Goal: Task Accomplishment & Management: Manage account settings

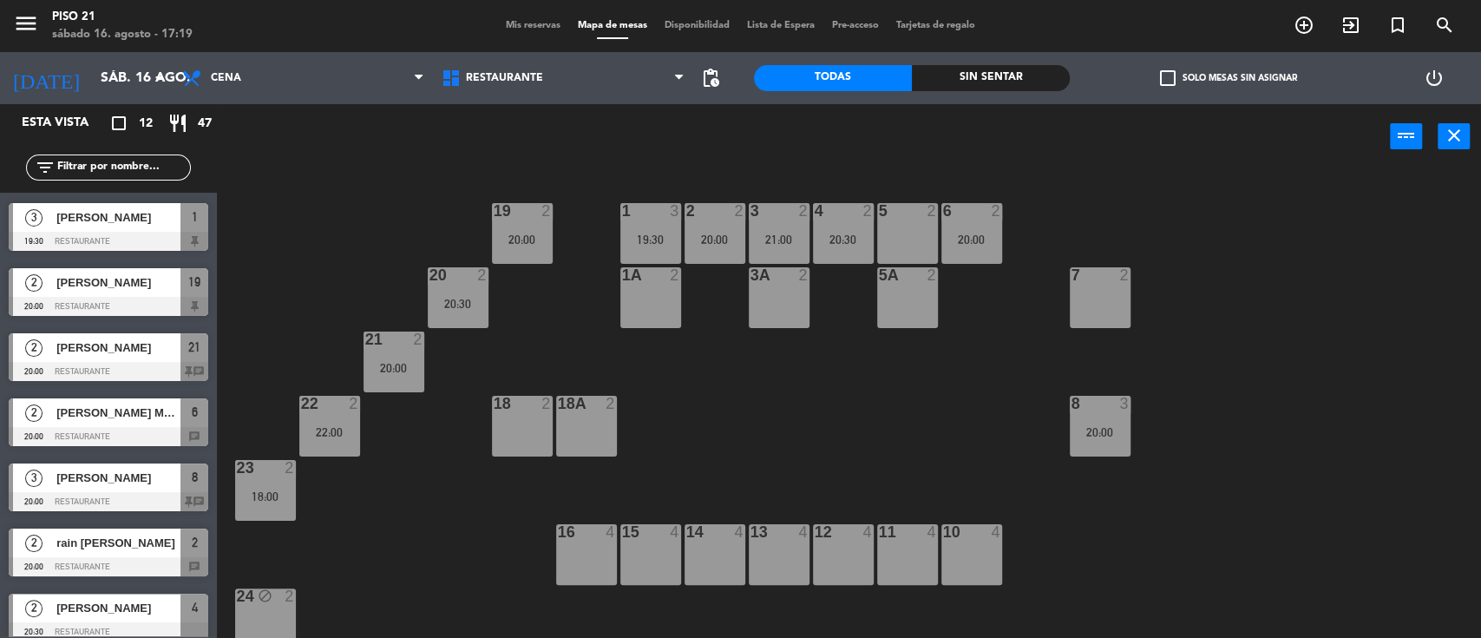
scroll to position [115, 0]
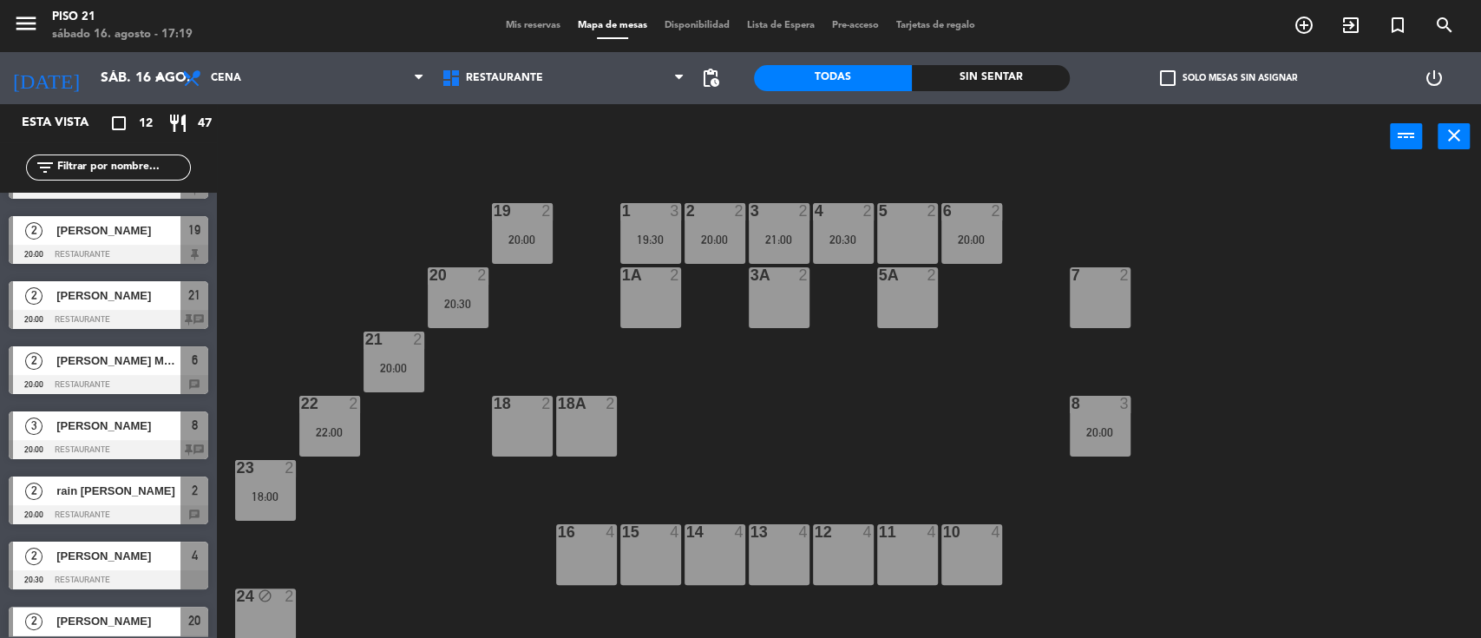
click at [511, 30] on span "Mis reservas" at bounding box center [533, 26] width 72 height 10
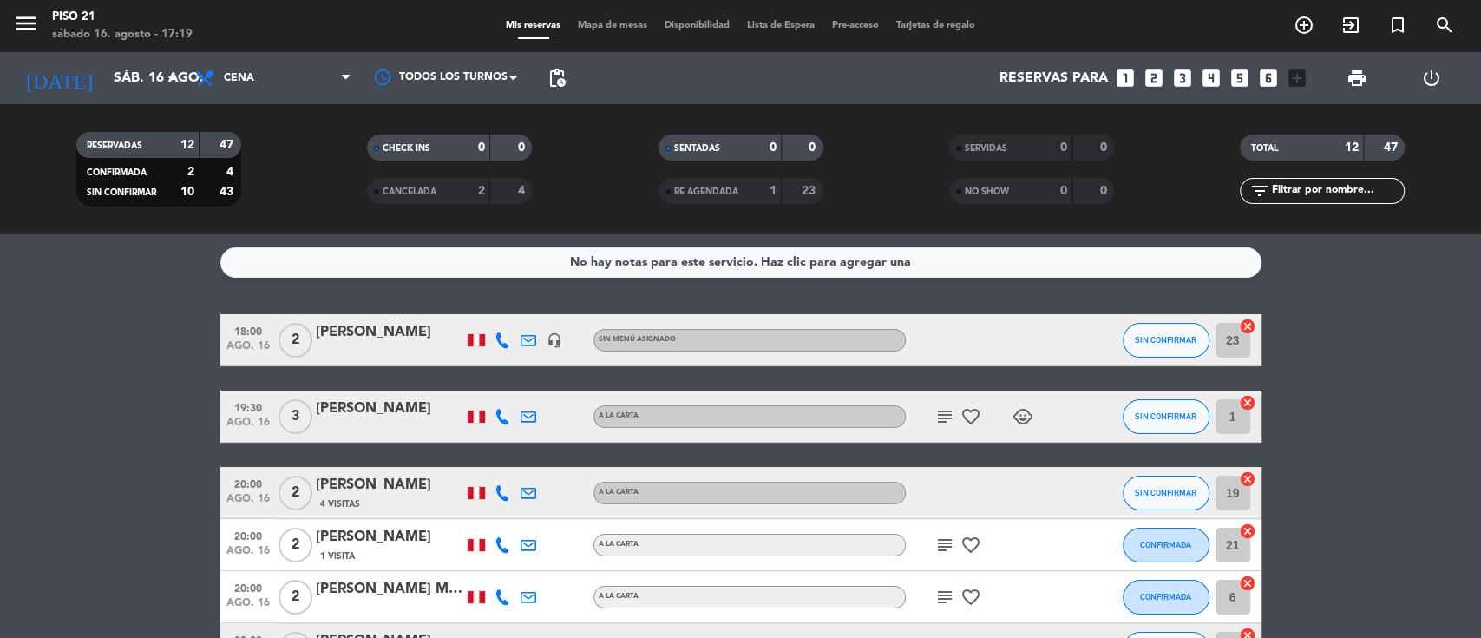
click at [1353, 86] on span "print" at bounding box center [1356, 78] width 21 height 21
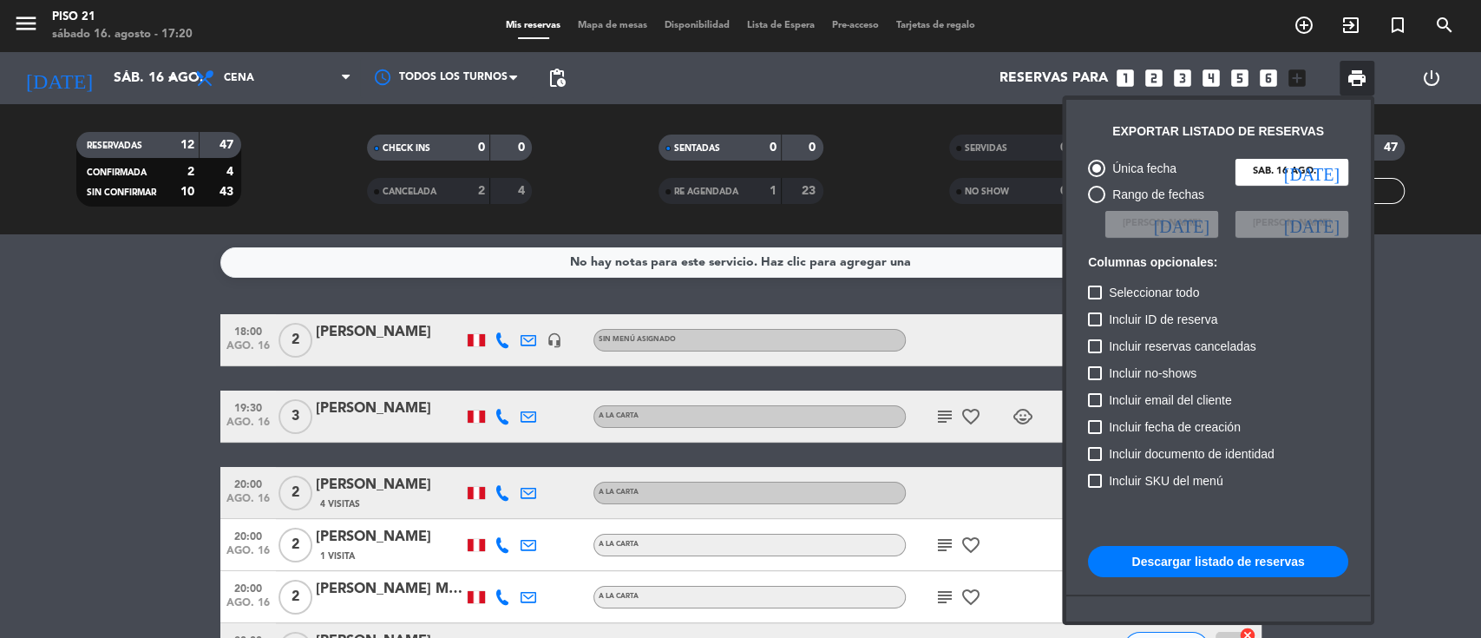
click at [1177, 553] on button "Descargar listado de reservas" at bounding box center [1218, 561] width 260 height 31
click at [98, 361] on div at bounding box center [740, 319] width 1481 height 638
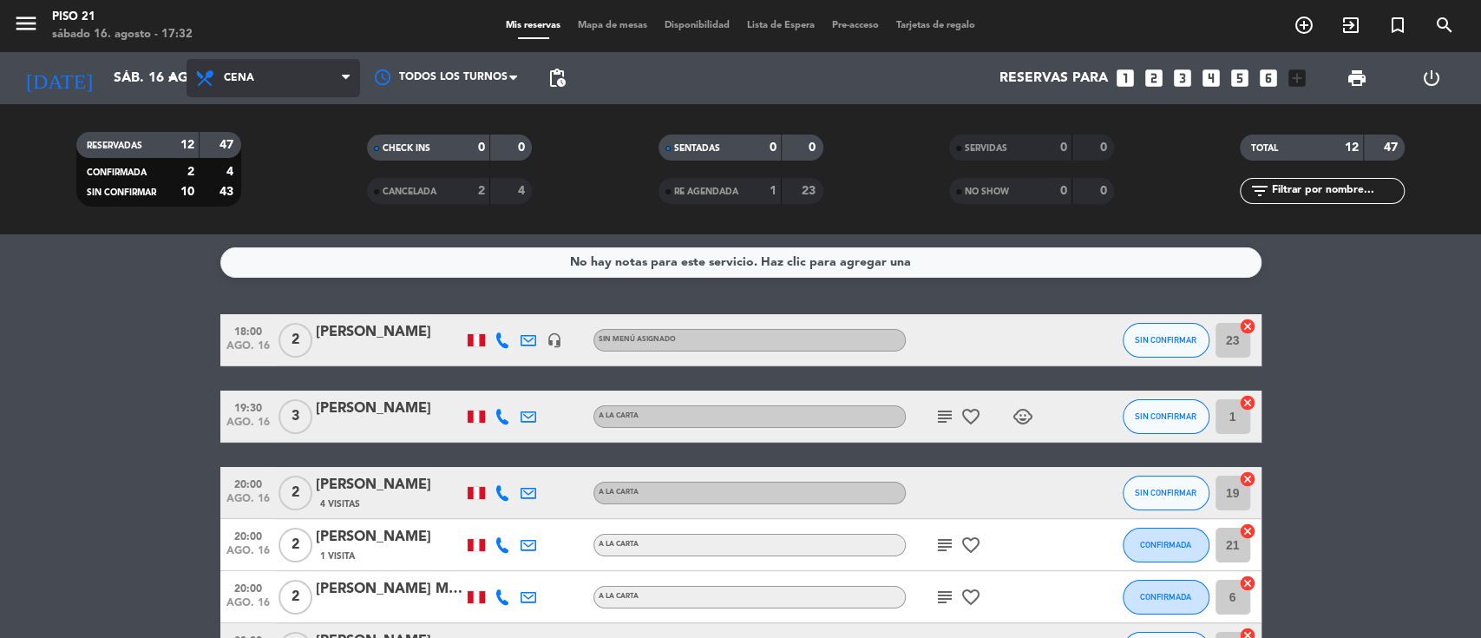
click at [204, 78] on icon at bounding box center [206, 78] width 25 height 21
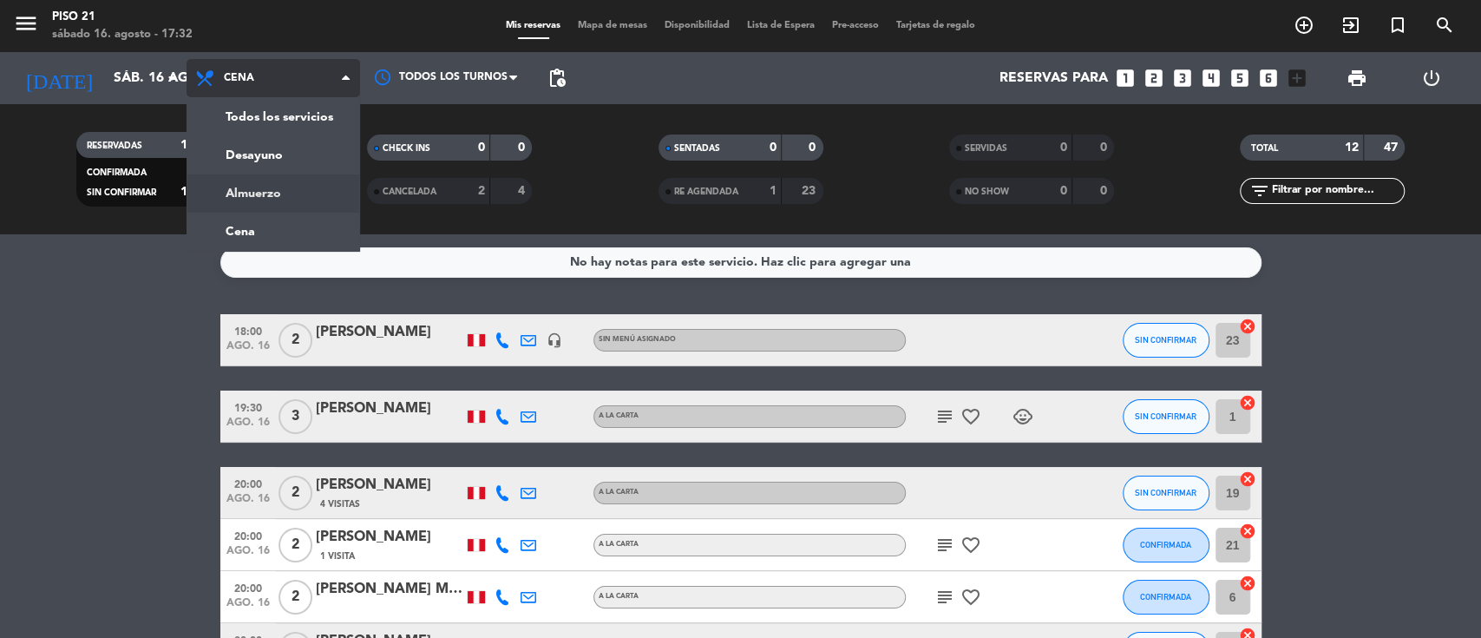
click at [252, 190] on div "menu Piso 21 [DATE] 16. agosto - 17:32 Mis reservas Mapa de mesas Disponibilida…" at bounding box center [740, 117] width 1481 height 234
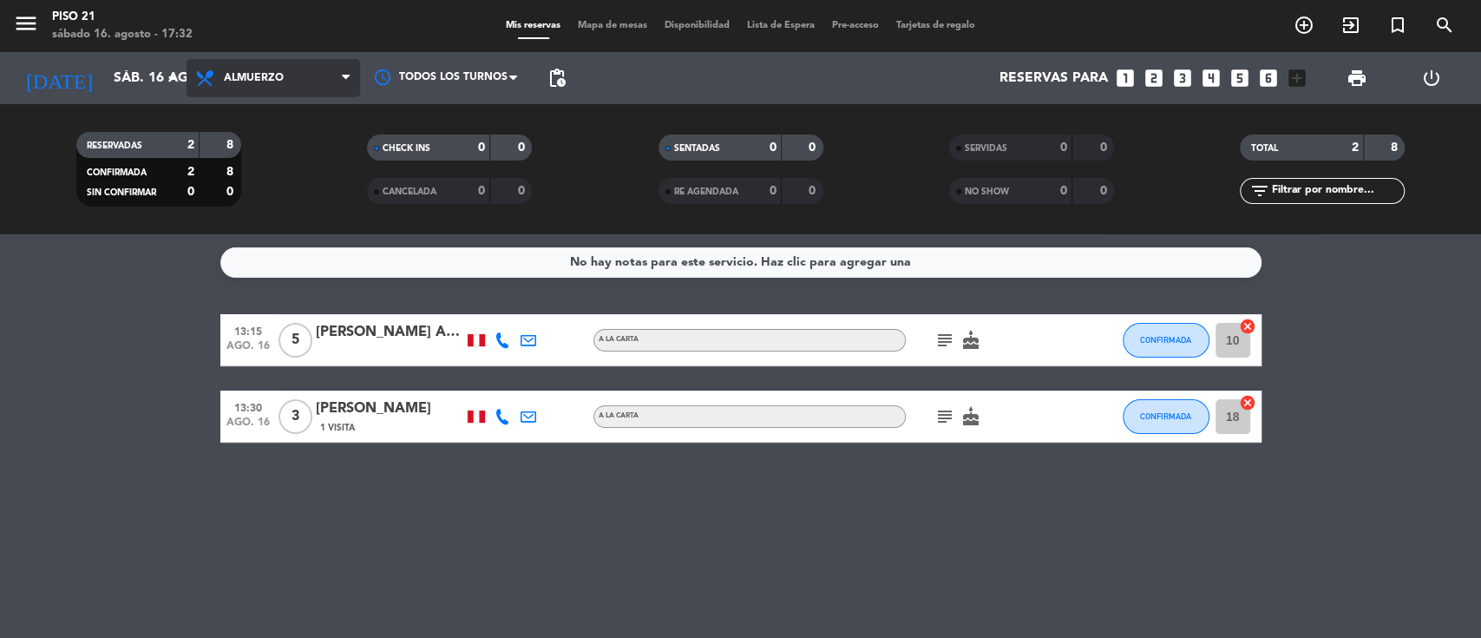
click at [266, 95] on span "Almuerzo" at bounding box center [274, 78] width 174 height 38
click at [266, 143] on div "menu Piso 21 [DATE] 16. agosto - 17:32 Mis reservas Mapa de mesas Disponibilida…" at bounding box center [740, 117] width 1481 height 234
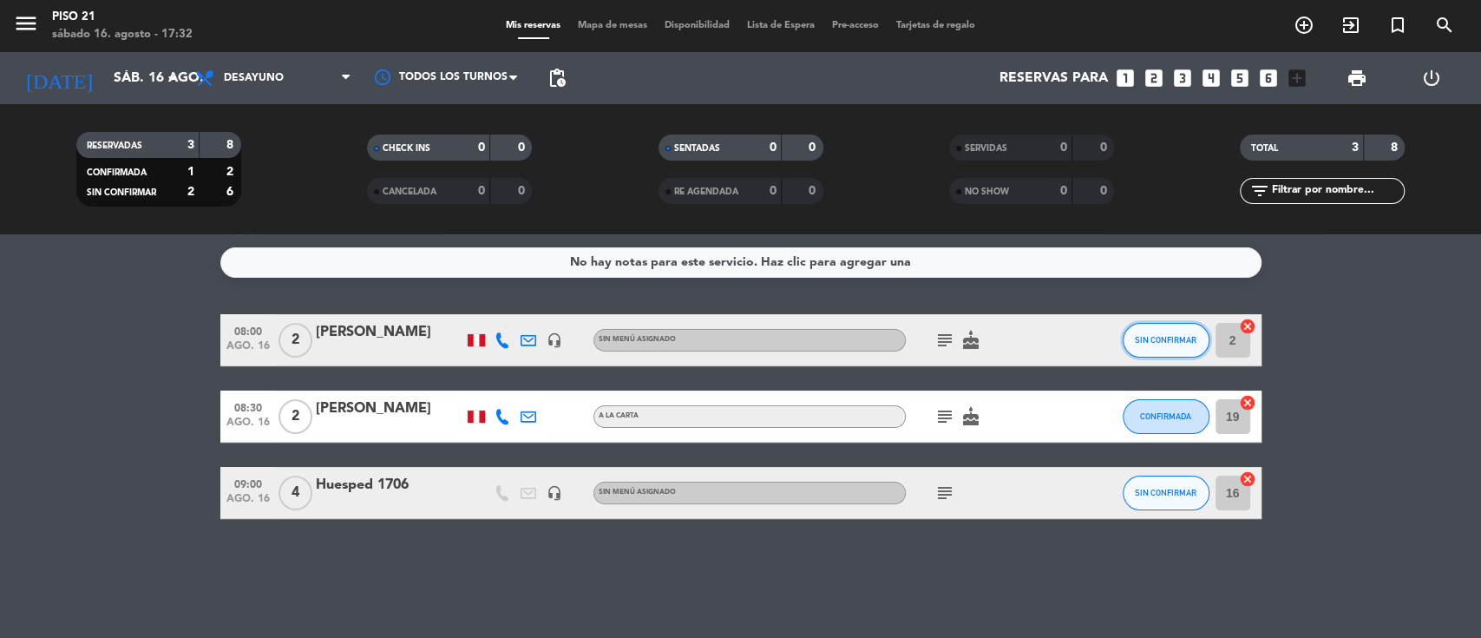
click at [1130, 336] on button "SIN CONFIRMAR" at bounding box center [1166, 340] width 87 height 35
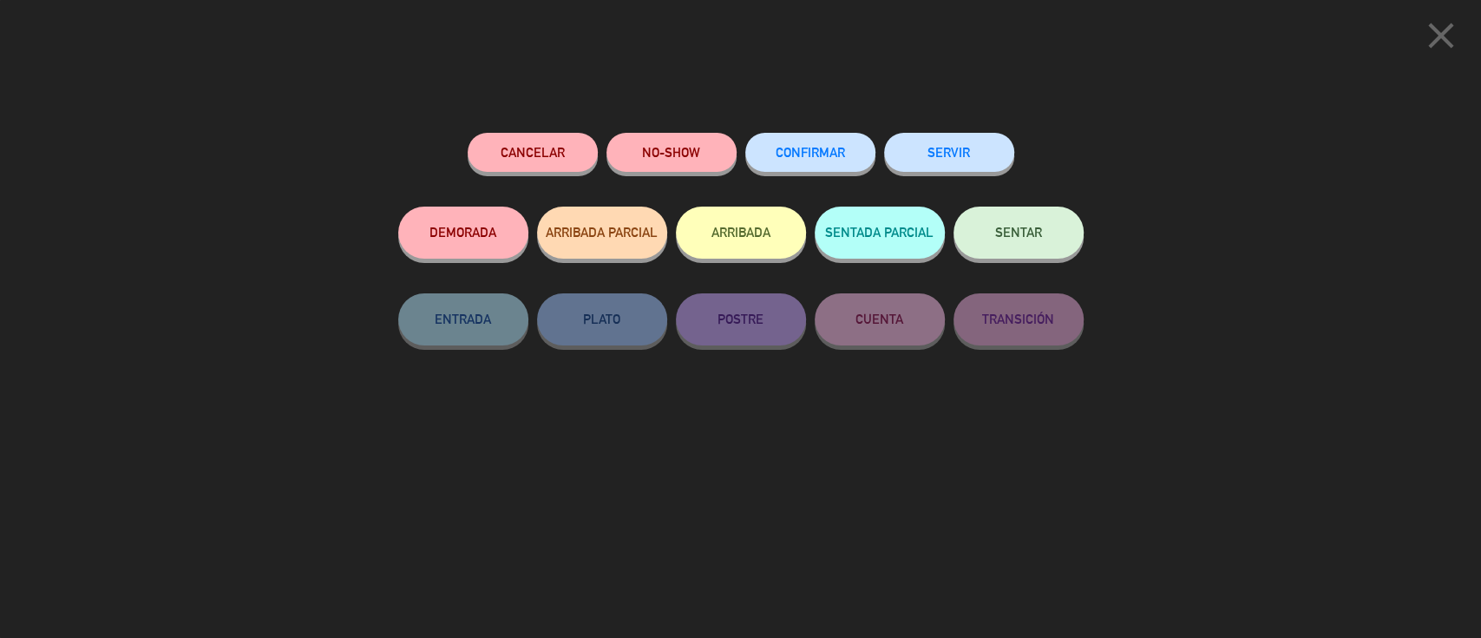
click at [1027, 243] on button "SENTAR" at bounding box center [1018, 232] width 130 height 52
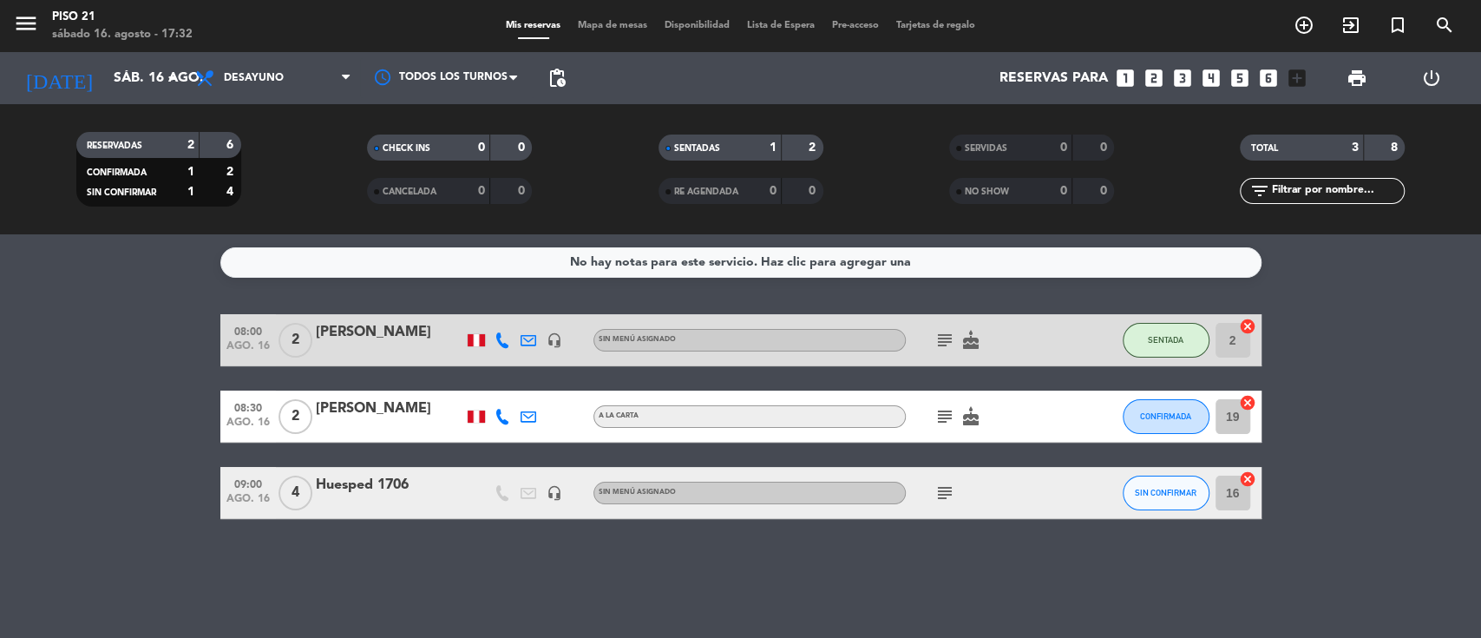
click at [447, 409] on div "[PERSON_NAME]" at bounding box center [389, 408] width 147 height 23
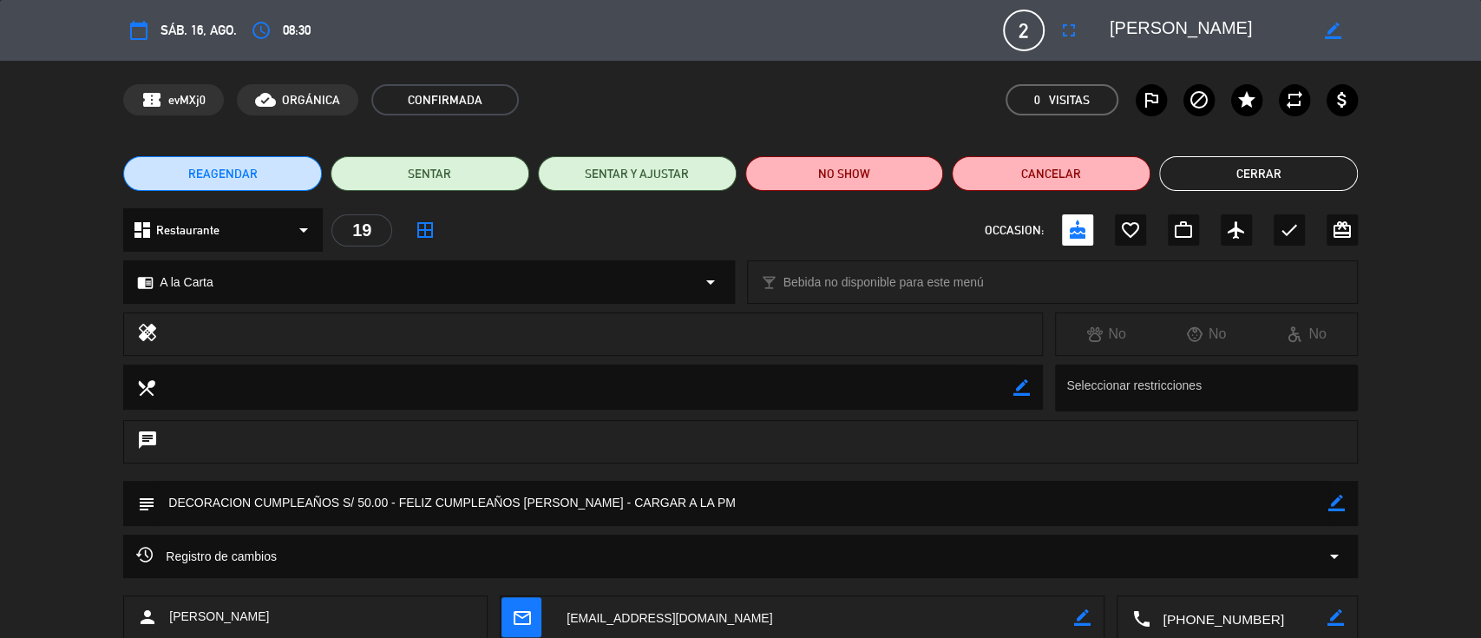
click at [1269, 170] on button "Cerrar" at bounding box center [1258, 173] width 199 height 35
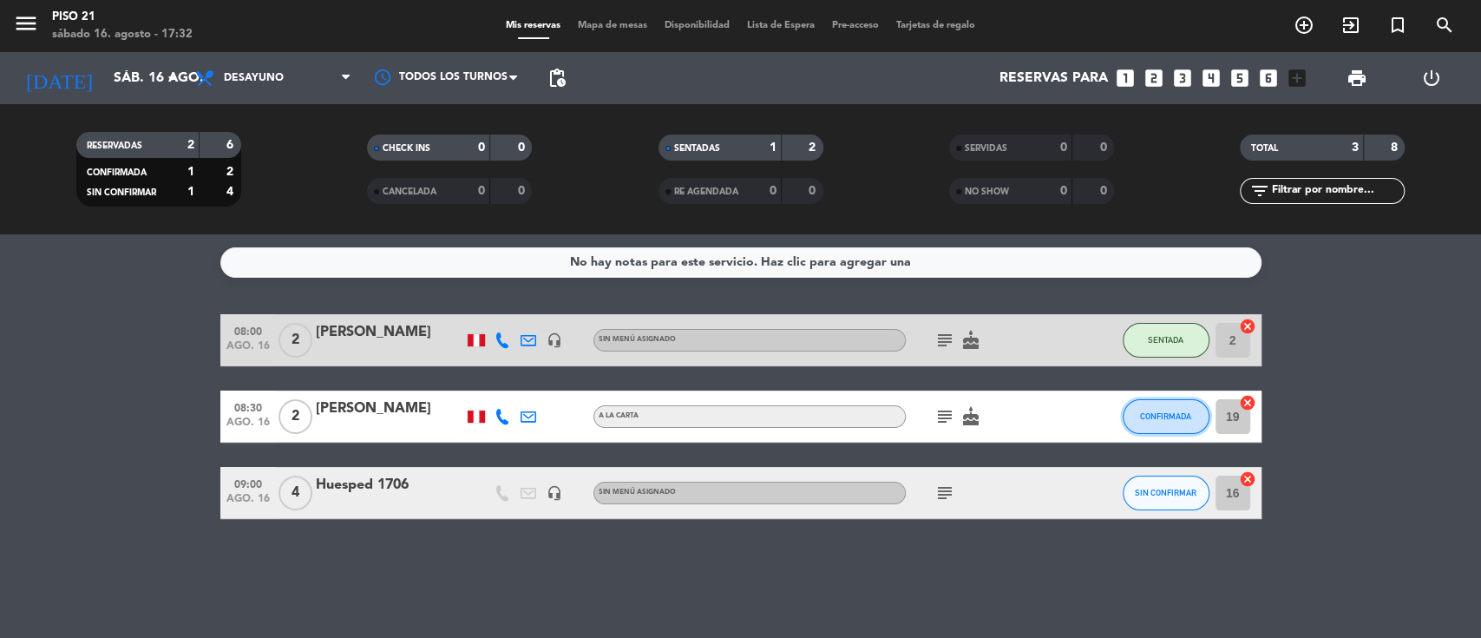
click at [1157, 408] on button "CONFIRMADA" at bounding box center [1166, 416] width 87 height 35
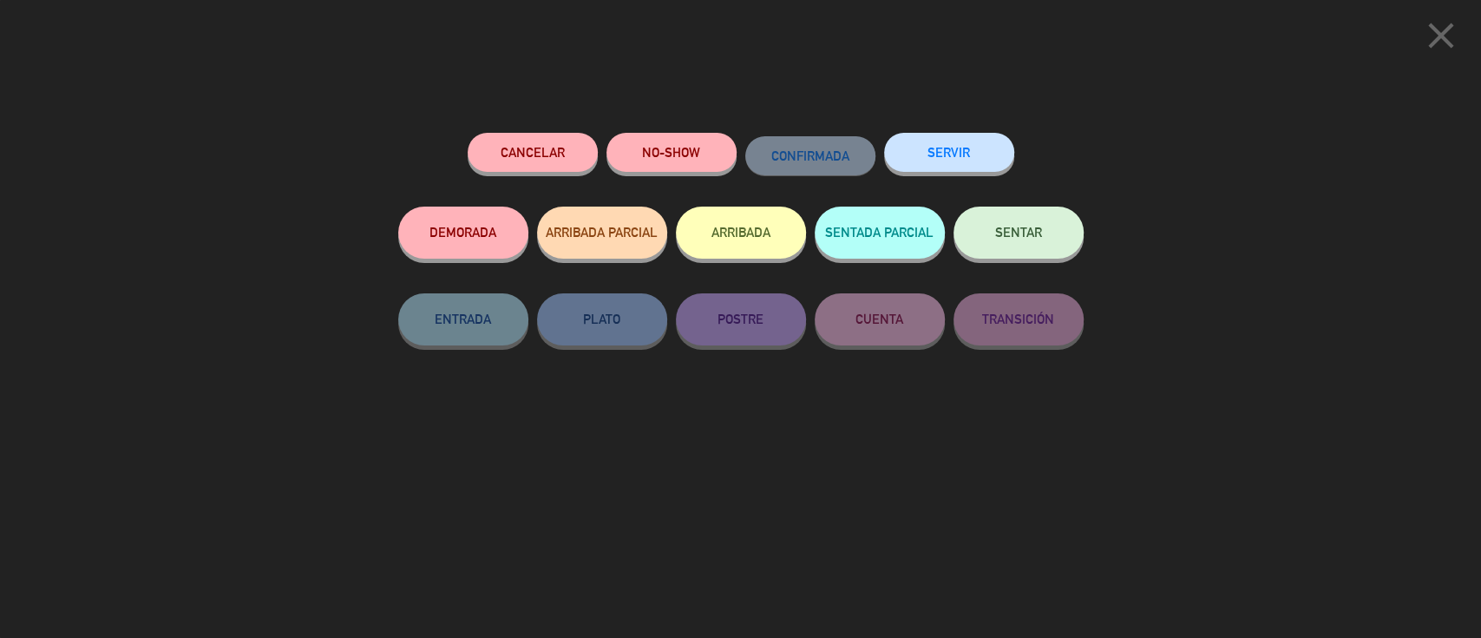
click at [1037, 226] on button "SENTAR" at bounding box center [1018, 232] width 130 height 52
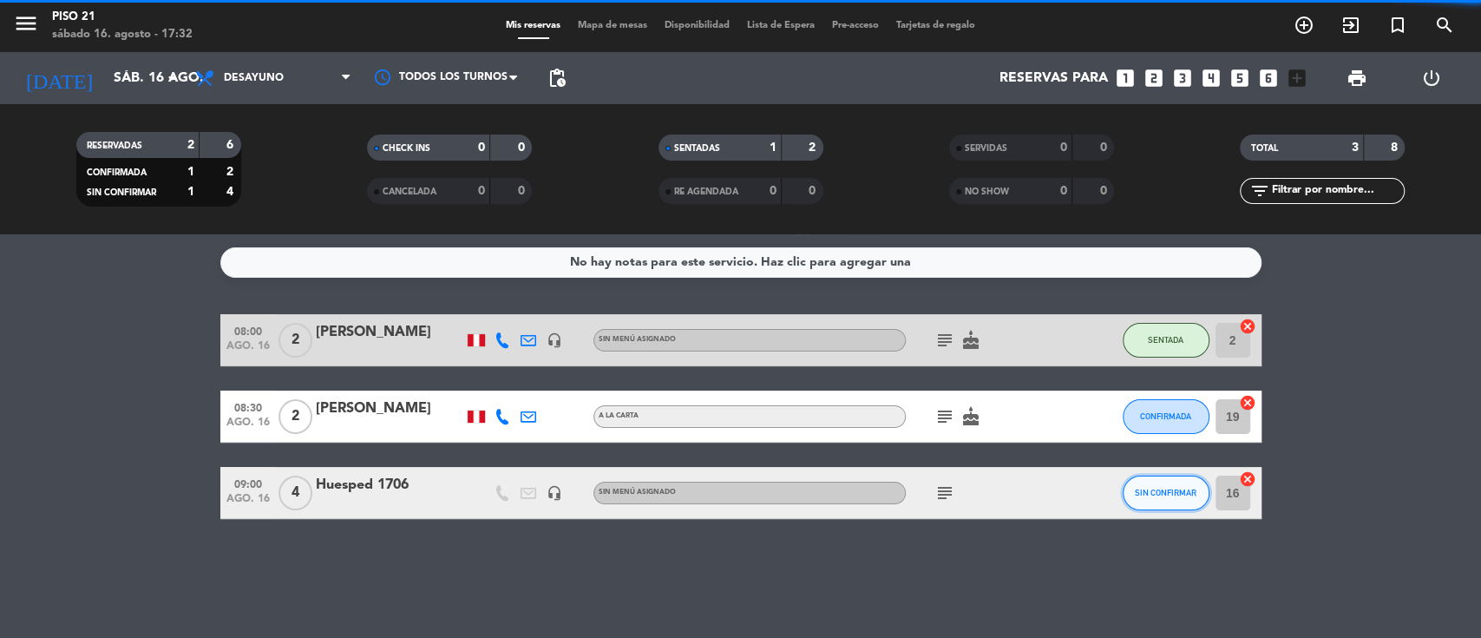
click at [1160, 488] on span "SIN CONFIRMAR" at bounding box center [1166, 493] width 62 height 10
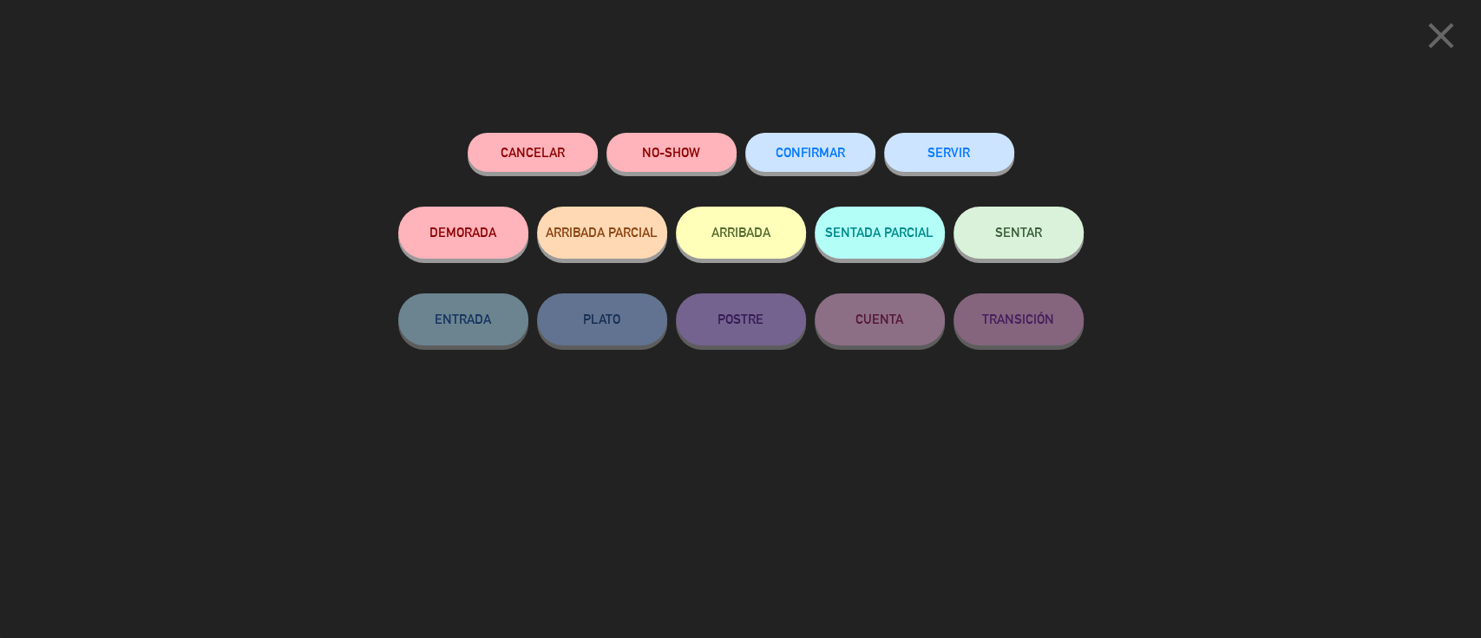
click at [977, 147] on button "SERVIR" at bounding box center [949, 152] width 130 height 39
